Goal: Information Seeking & Learning: Understand process/instructions

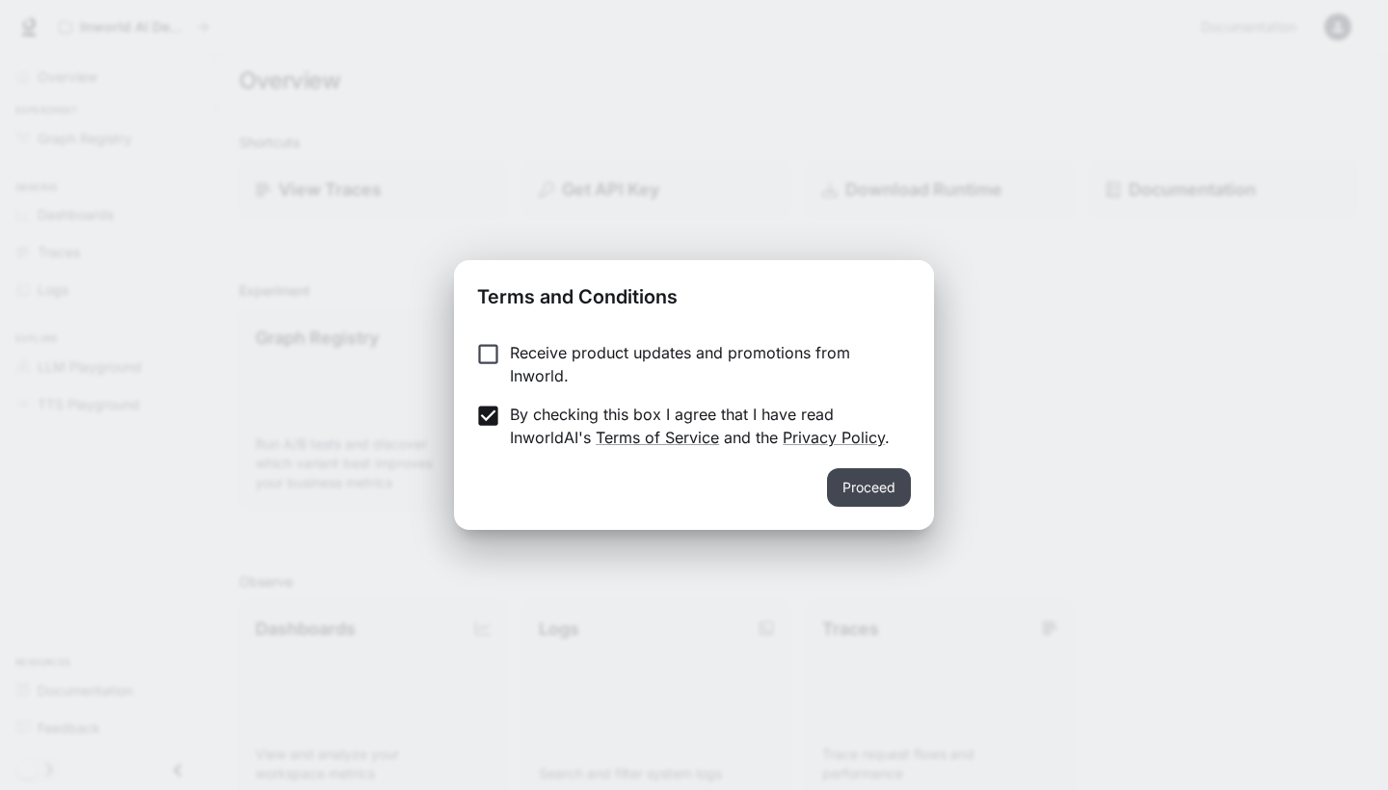
click at [905, 494] on button "Proceed" at bounding box center [869, 487] width 84 height 39
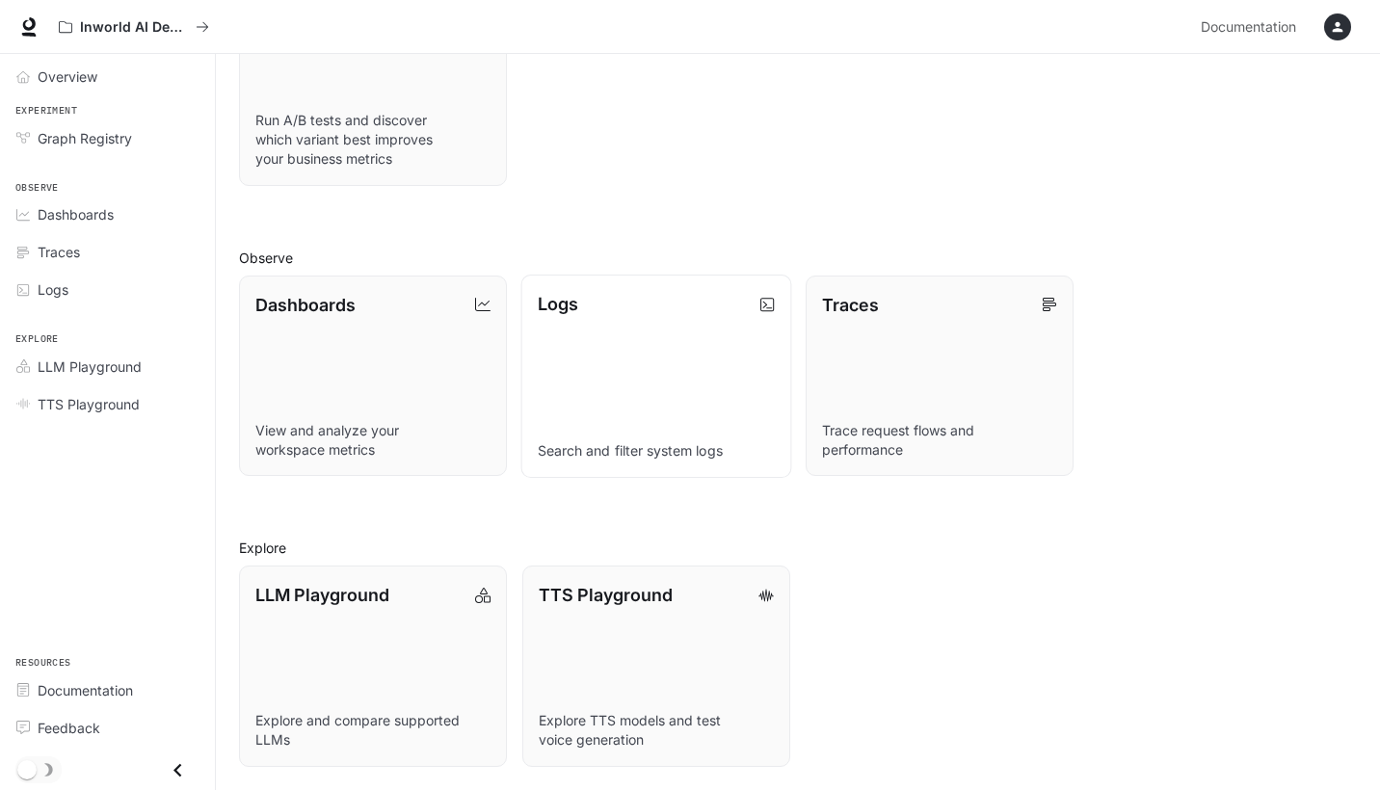
scroll to position [324, 0]
click at [476, 656] on link "LLM Playground Explore and compare supported LLMs" at bounding box center [373, 666] width 271 height 203
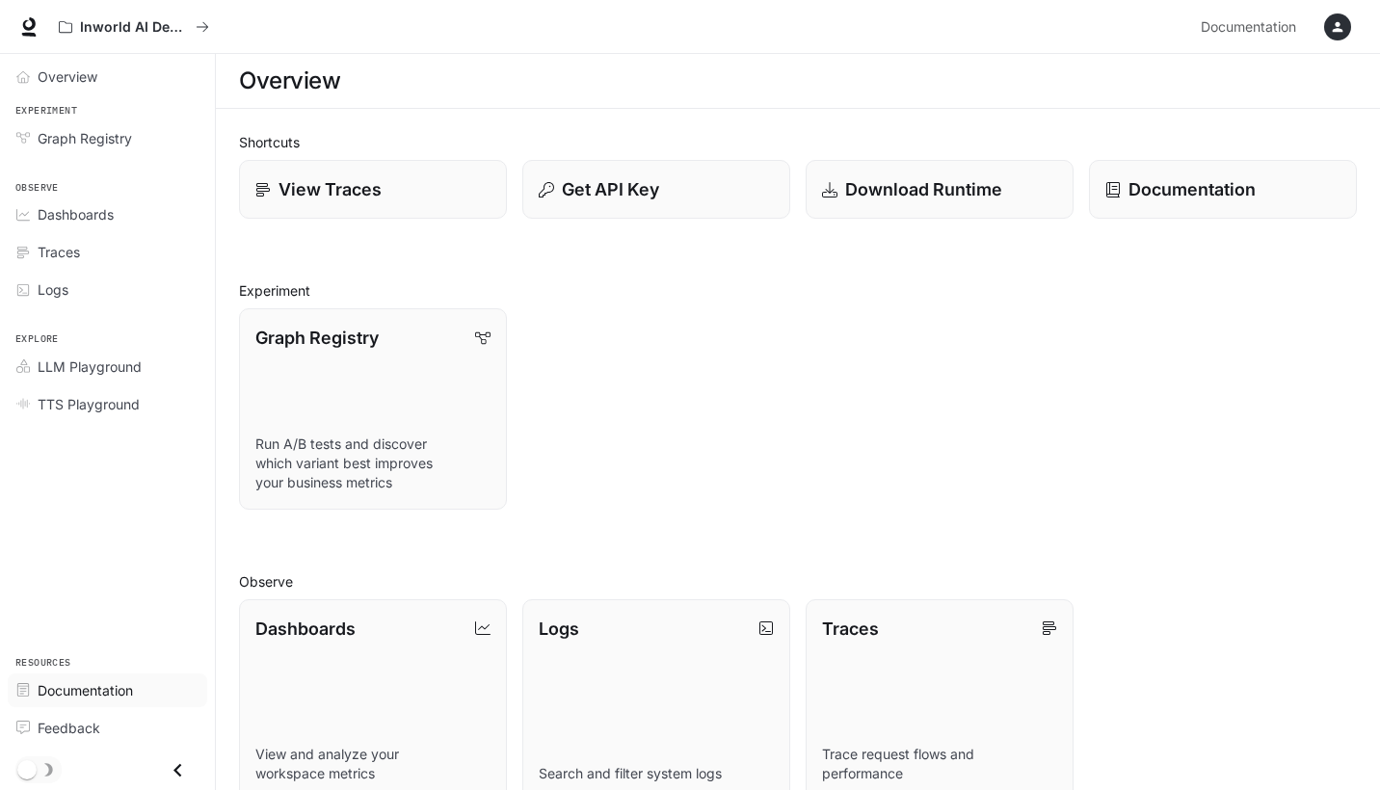
click at [137, 694] on div "Documentation" at bounding box center [118, 690] width 161 height 20
